Goal: Task Accomplishment & Management: Manage account settings

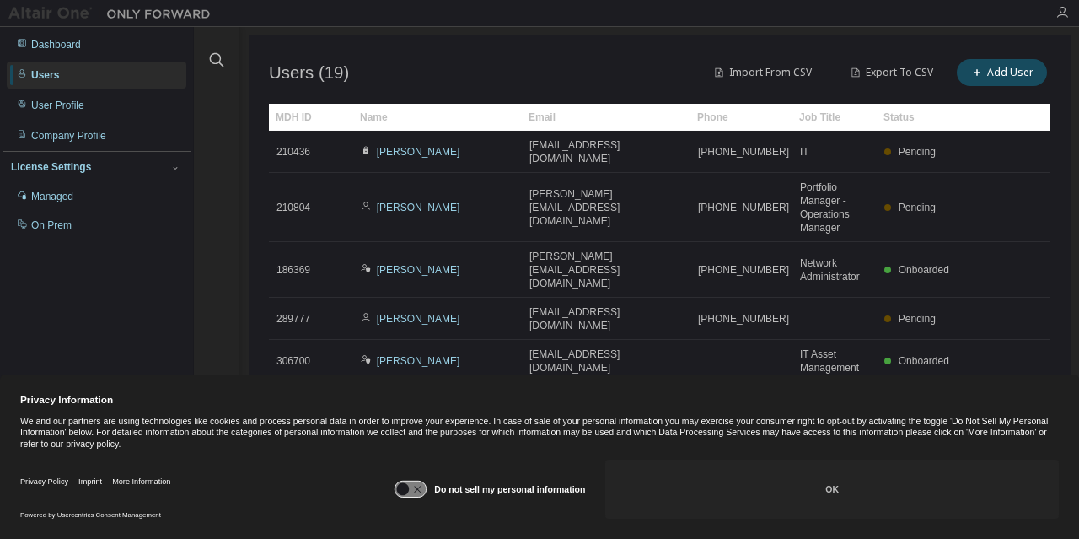
click at [415, 483] on icon at bounding box center [410, 489] width 31 height 16
click at [727, 502] on button "OK" at bounding box center [832, 488] width 454 height 59
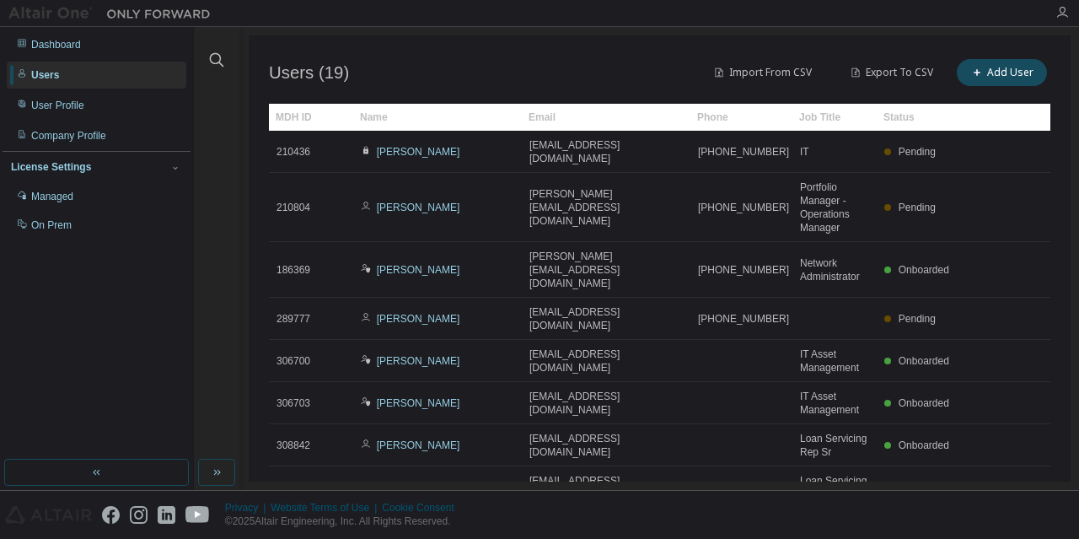
click at [420, 264] on link "Dorothy Hale" at bounding box center [418, 270] width 83 height 12
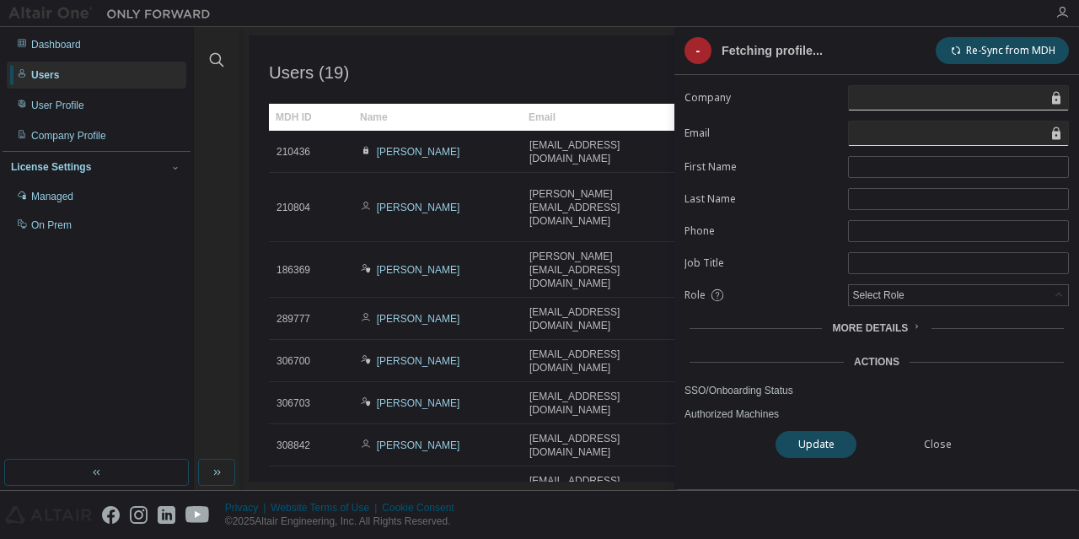
click at [765, 215] on form "Company Email First Name Last Name Phone Job Title Role Select Role More Detail…" at bounding box center [876, 253] width 384 height 336
click at [747, 389] on link "SSO/Onboarding Status" at bounding box center [876, 390] width 384 height 13
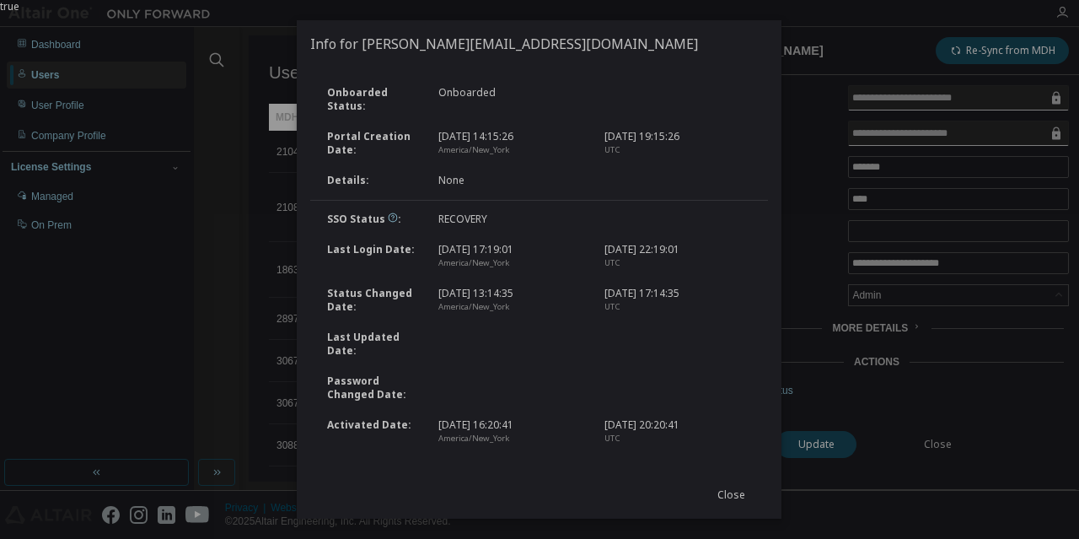
click at [706, 491] on button "Close" at bounding box center [731, 494] width 81 height 27
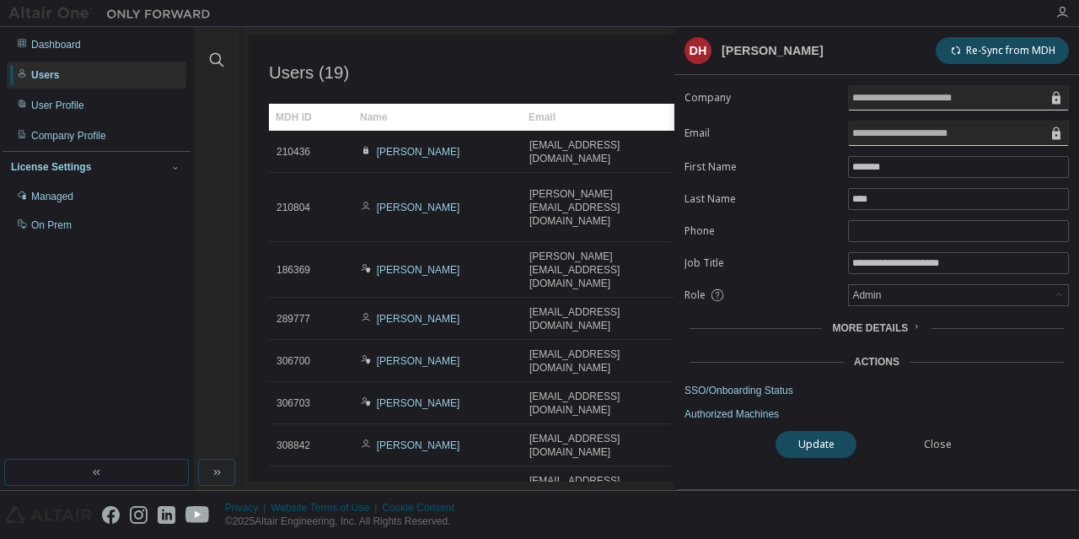
click at [873, 322] on span "More Details" at bounding box center [870, 328] width 76 height 12
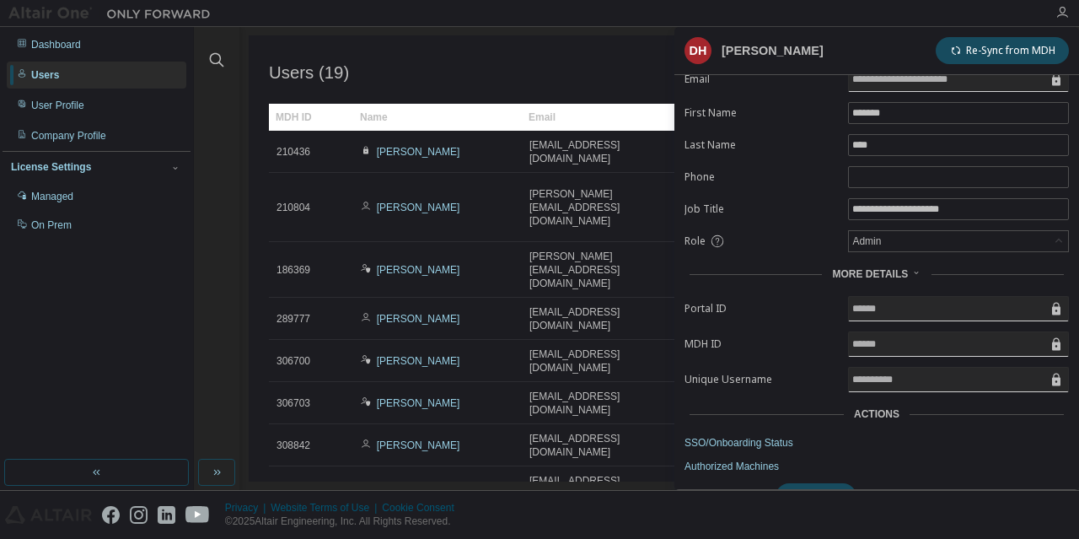
scroll to position [83, 0]
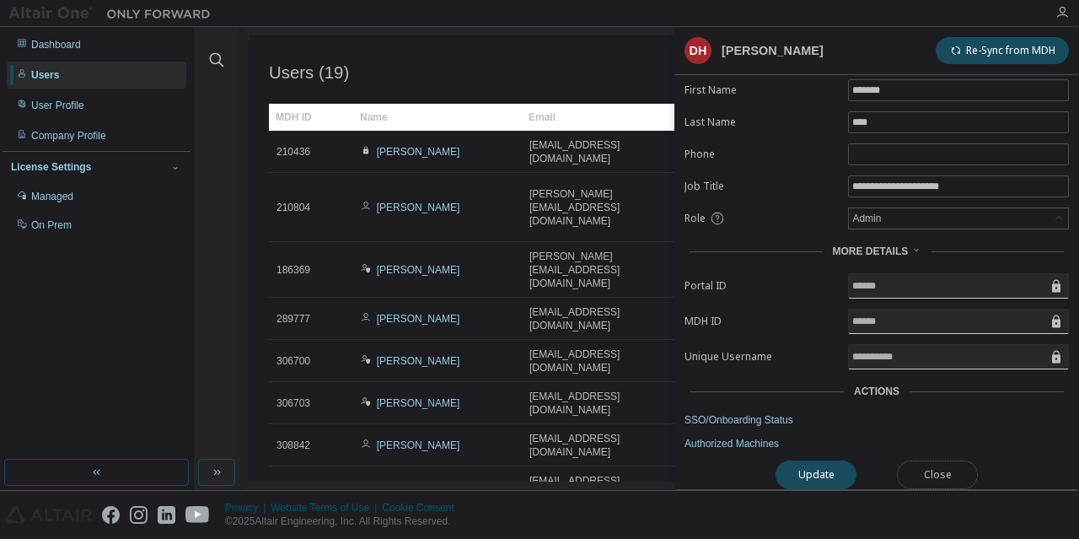
click at [927, 467] on button "Close" at bounding box center [937, 474] width 81 height 29
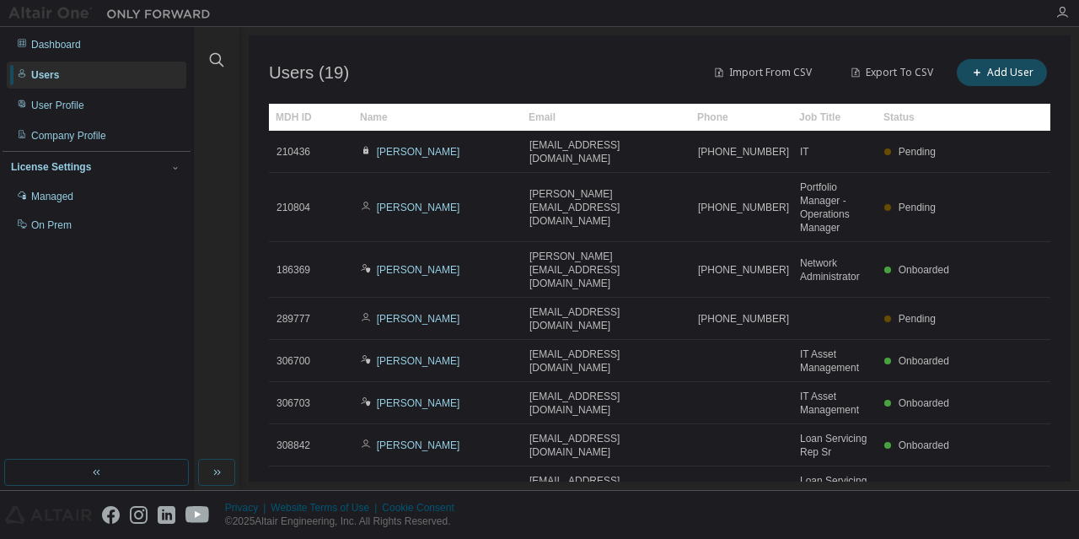
click at [410, 264] on link "Dorothy Hale" at bounding box center [418, 270] width 83 height 12
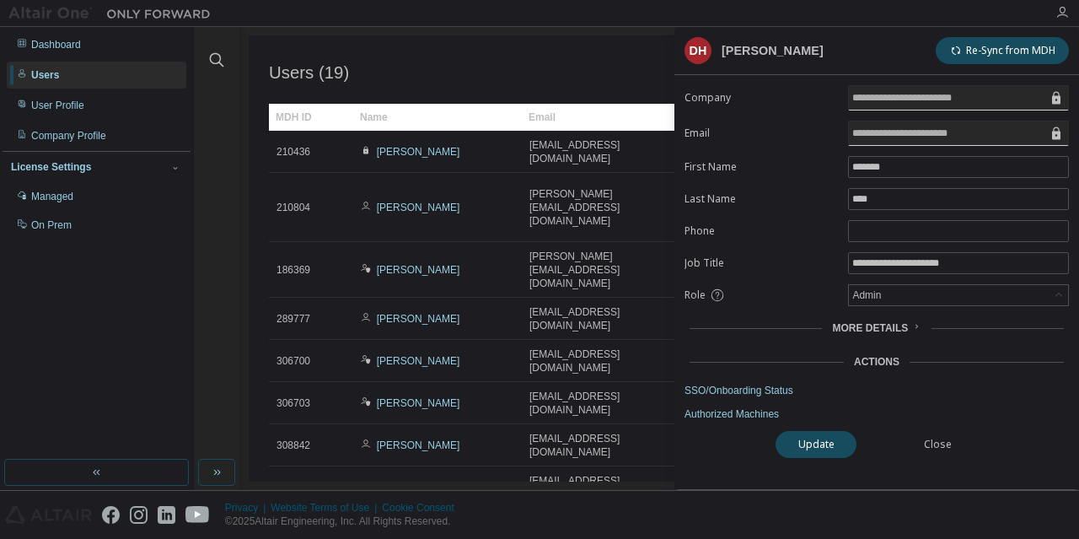
click at [886, 334] on span "More Details" at bounding box center [870, 328] width 76 height 12
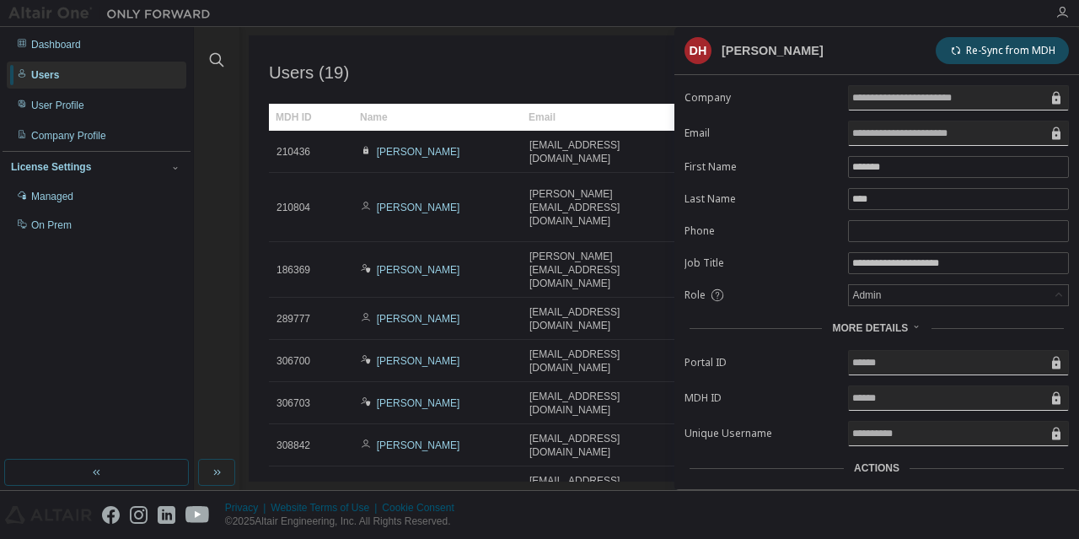
scroll to position [83, 0]
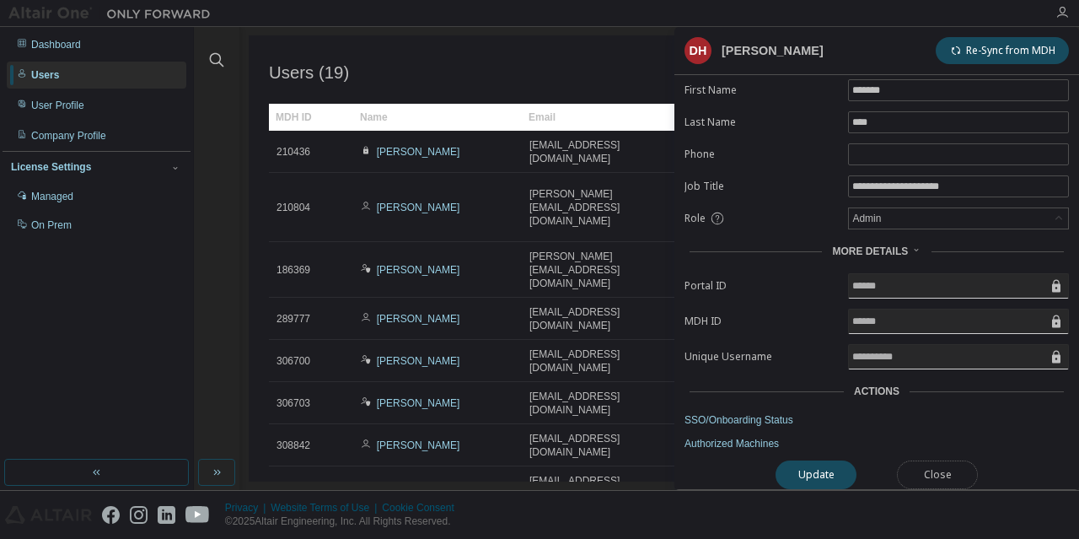
click at [926, 460] on button "Close" at bounding box center [937, 474] width 81 height 29
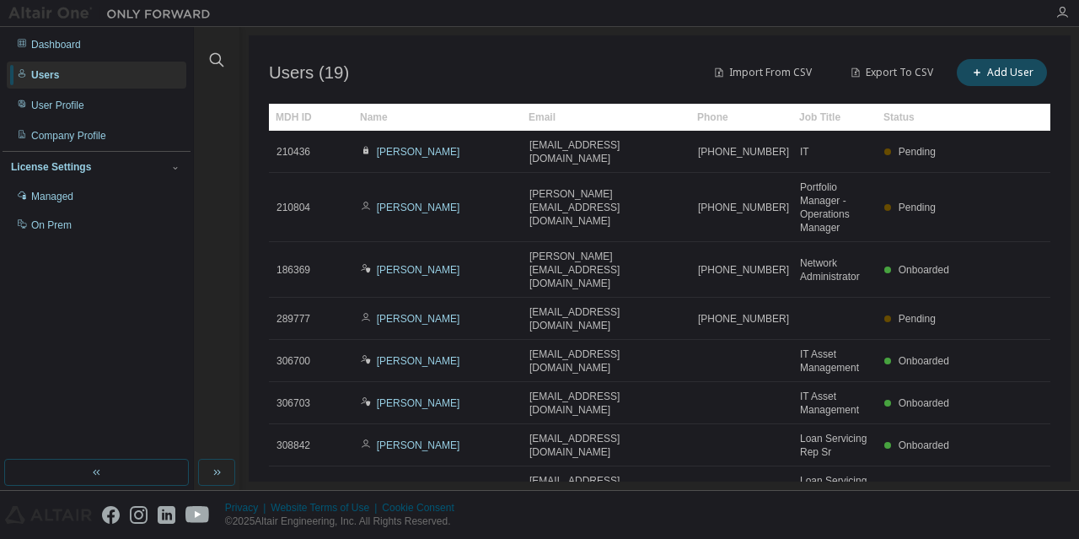
click at [1058, 15] on icon "button" at bounding box center [1061, 12] width 13 height 13
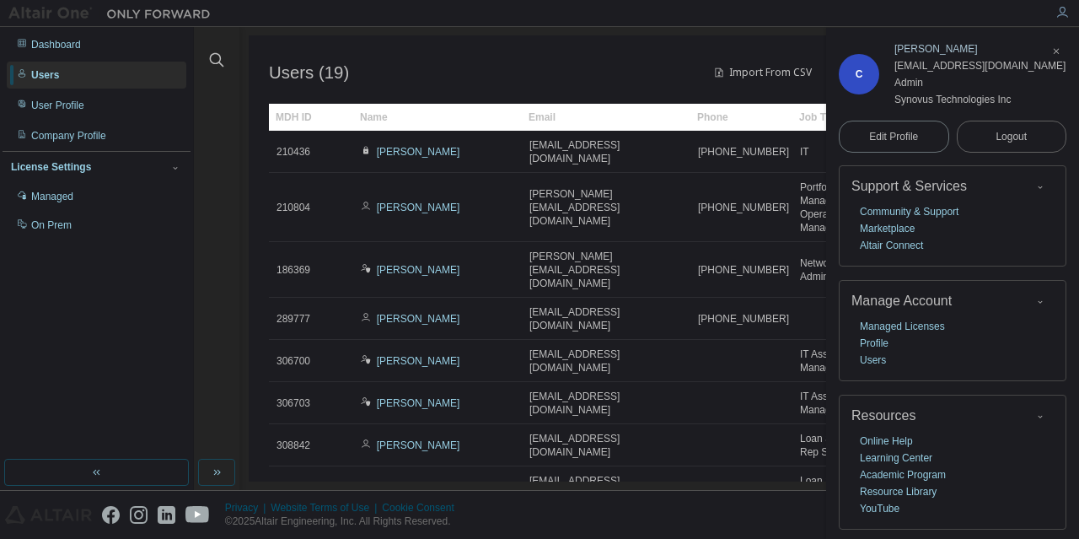
click at [1009, 132] on span "Logout" at bounding box center [1011, 136] width 31 height 17
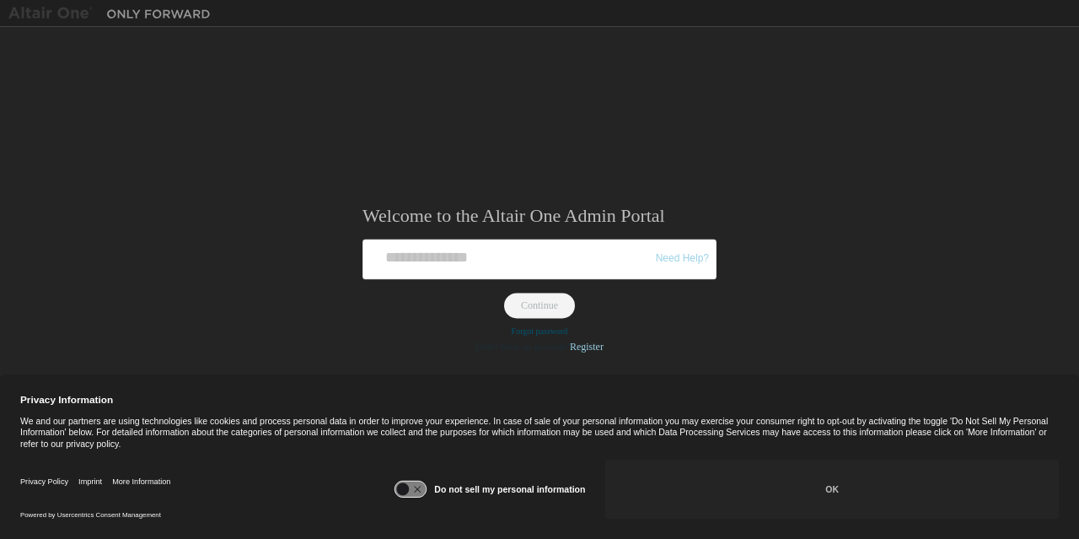
click at [842, 176] on div "Welcome to the Altair One Admin Portal Need Help? Please make sure that you pro…" at bounding box center [539, 258] width 1062 height 446
